Goal: Transaction & Acquisition: Book appointment/travel/reservation

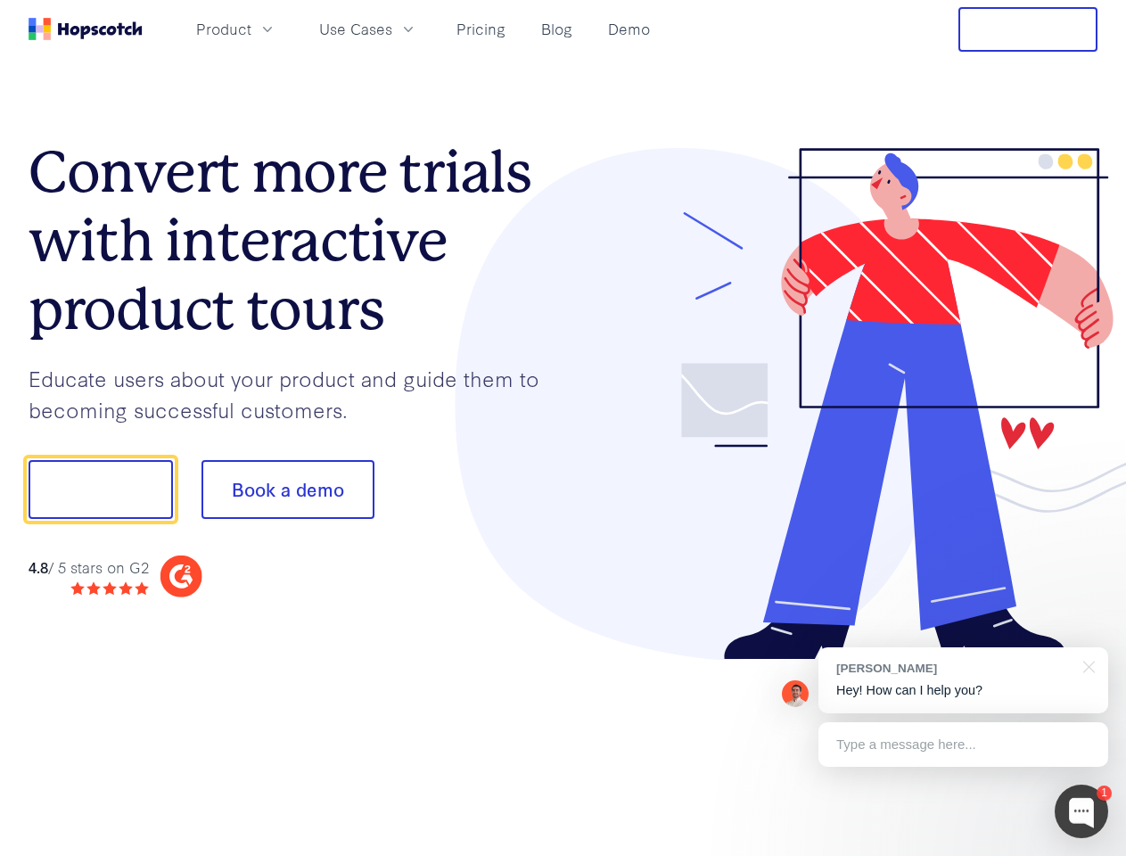
click at [563, 428] on div at bounding box center [830, 404] width 535 height 513
click at [251, 29] on span "Product" at bounding box center [223, 29] width 55 height 22
click at [392, 29] on span "Use Cases" at bounding box center [355, 29] width 73 height 22
click at [1028, 29] on button "Free Trial" at bounding box center [1027, 29] width 139 height 45
click at [100, 489] on button "Show me!" at bounding box center [101, 489] width 144 height 59
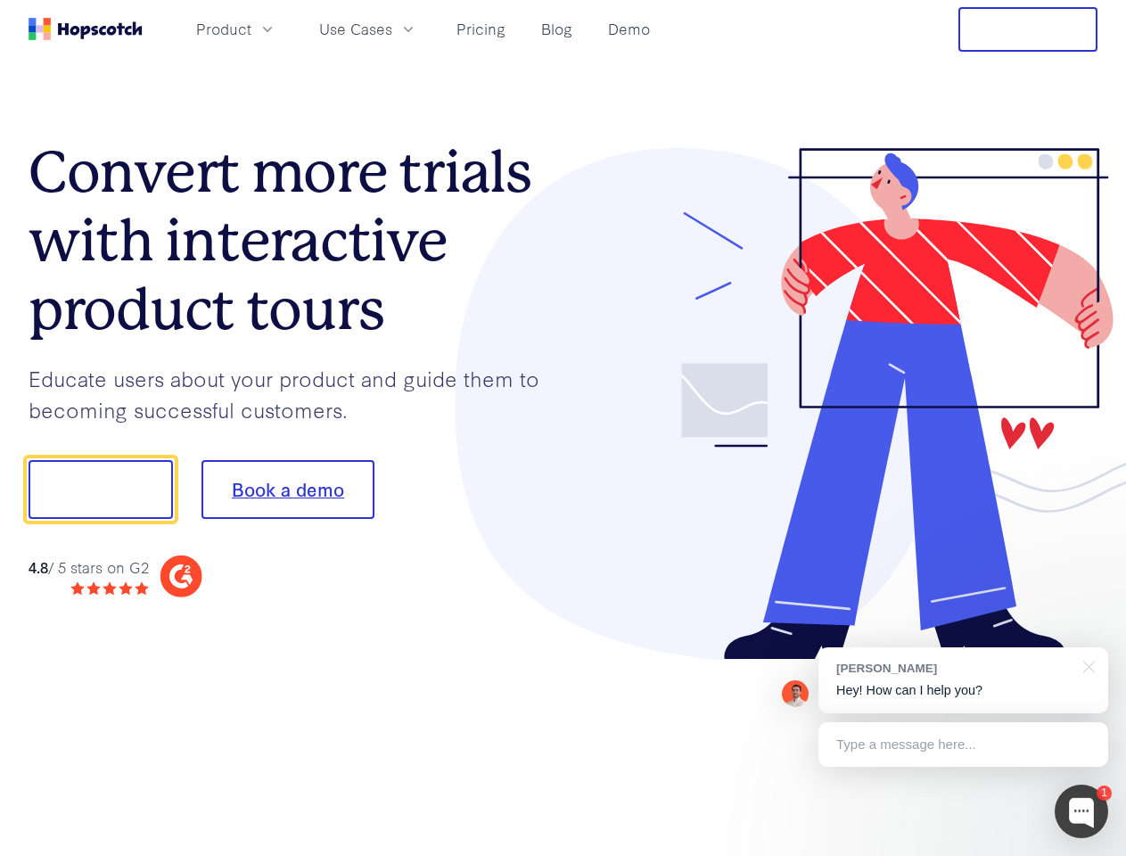
click at [287, 489] on button "Book a demo" at bounding box center [287, 489] width 173 height 59
click at [1081, 811] on div at bounding box center [1081, 810] width 53 height 53
click at [963, 680] on div "[PERSON_NAME] Hey! How can I help you?" at bounding box center [963, 680] width 290 height 66
click at [1086, 665] on div at bounding box center [941, 487] width 334 height 595
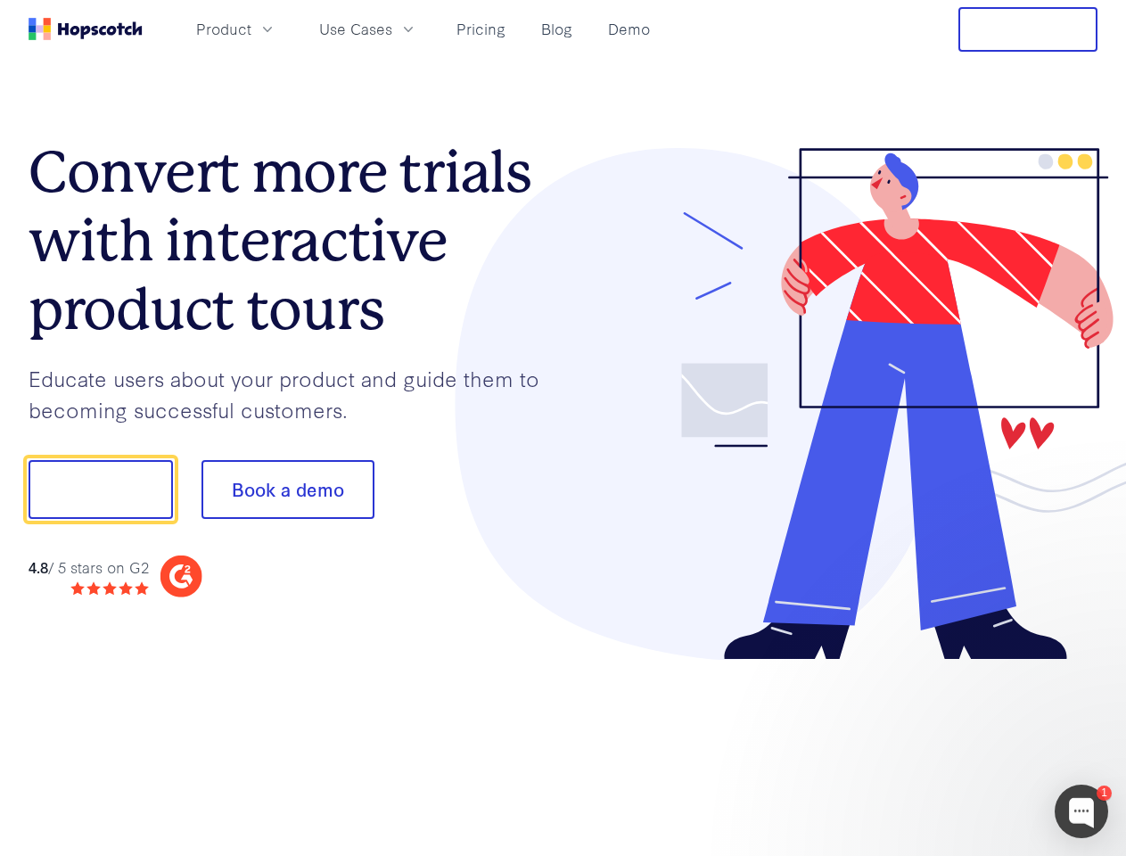
click at [963, 744] on div at bounding box center [941, 487] width 334 height 595
